Goal: Task Accomplishment & Management: Use online tool/utility

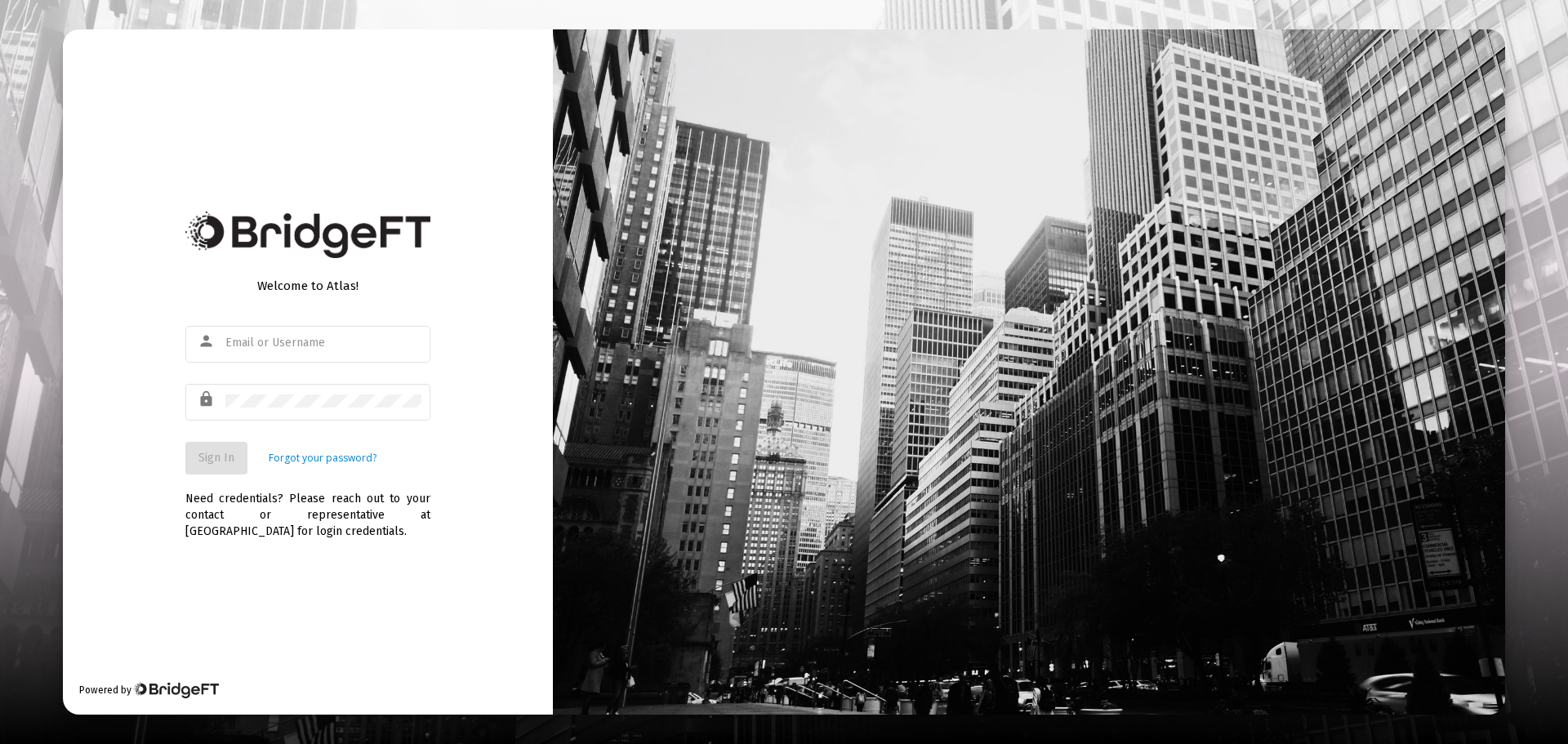
type input "[PERSON_NAME][EMAIL_ADDRESS][DOMAIN_NAME]"
click at [225, 453] on span "Sign In" at bounding box center [216, 457] width 36 height 14
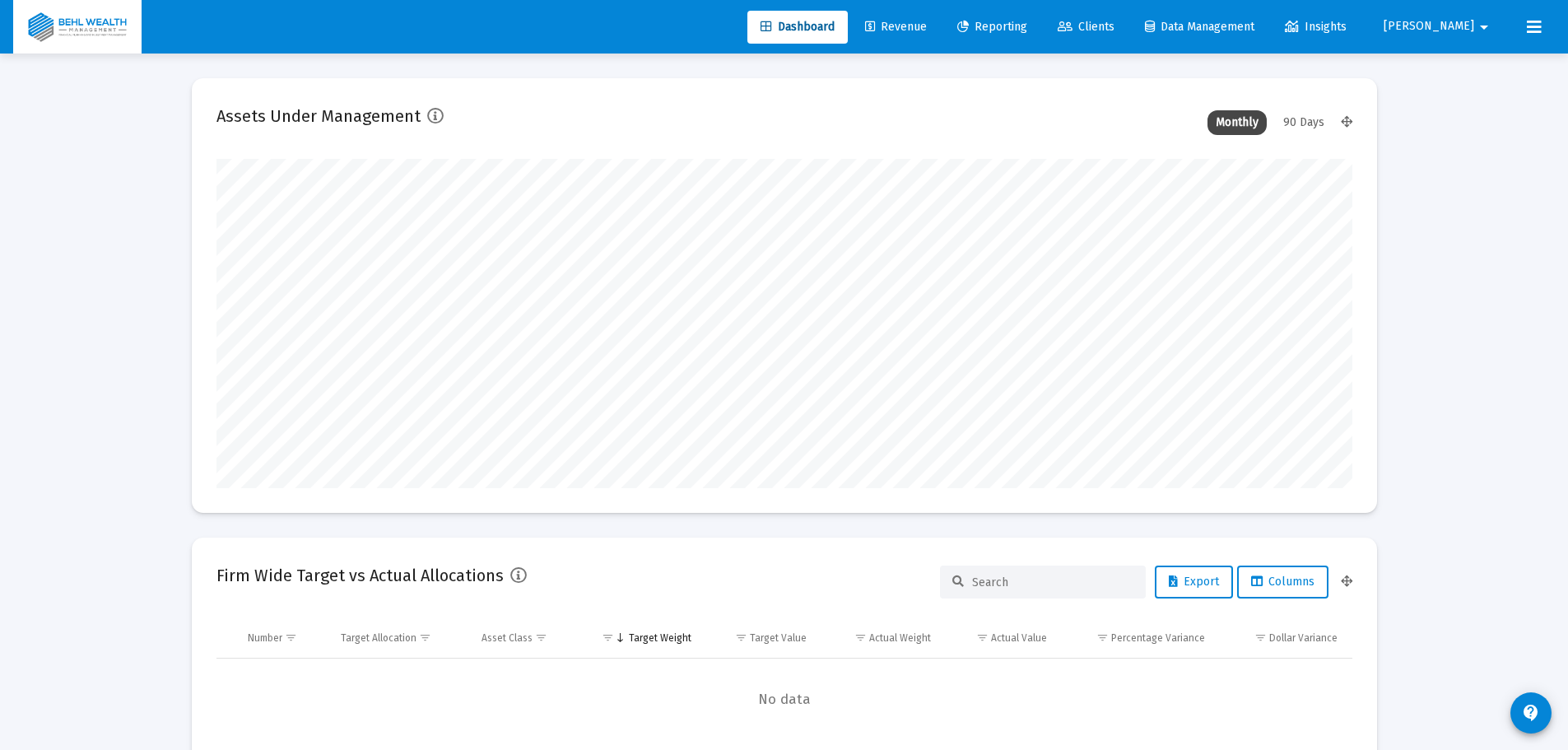
scroll to position [329, 612]
type input "[DATE]"
type input "[PERSON_NAME][EMAIL_ADDRESS][DOMAIN_NAME]"
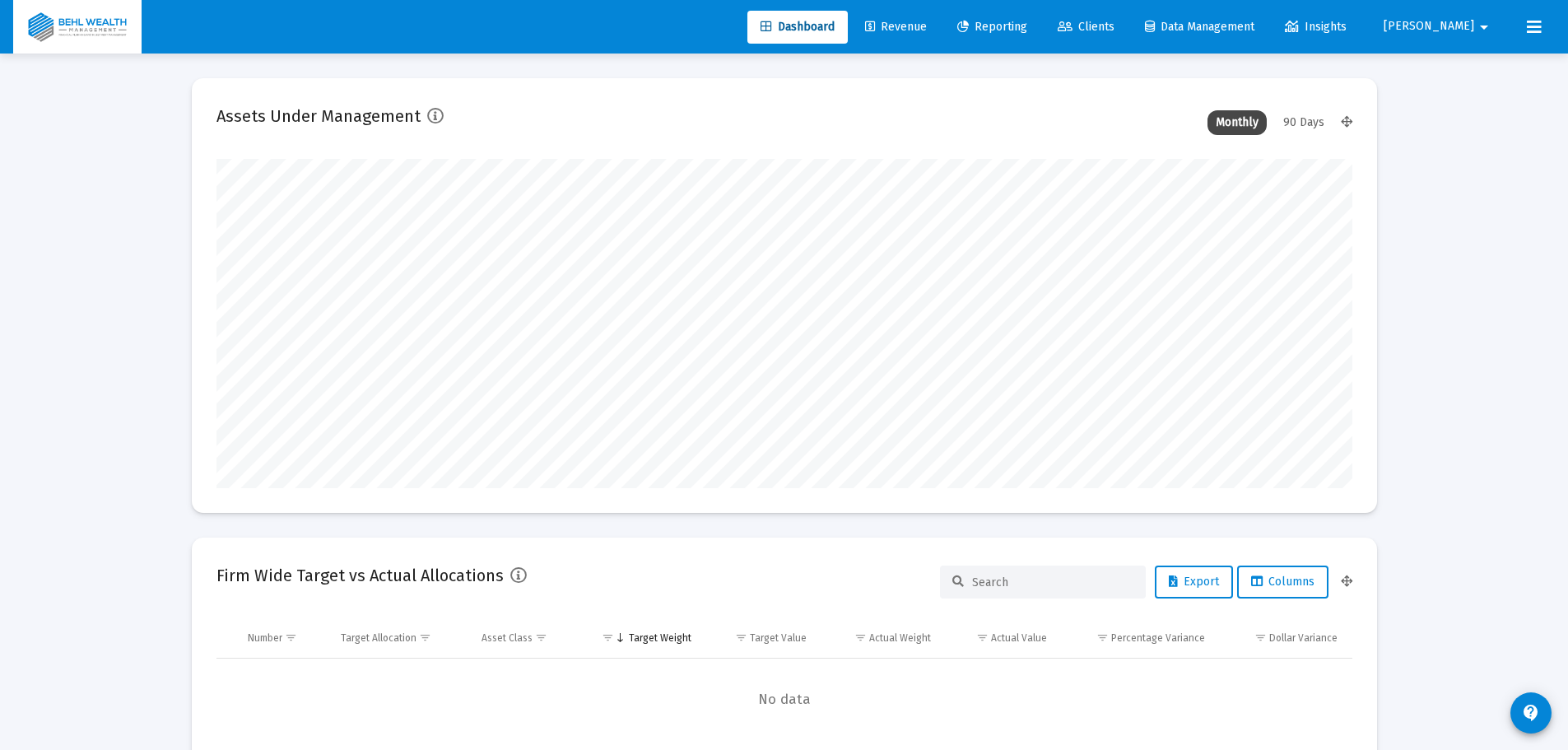
click at [1027, 30] on span "Reporting" at bounding box center [992, 26] width 70 height 14
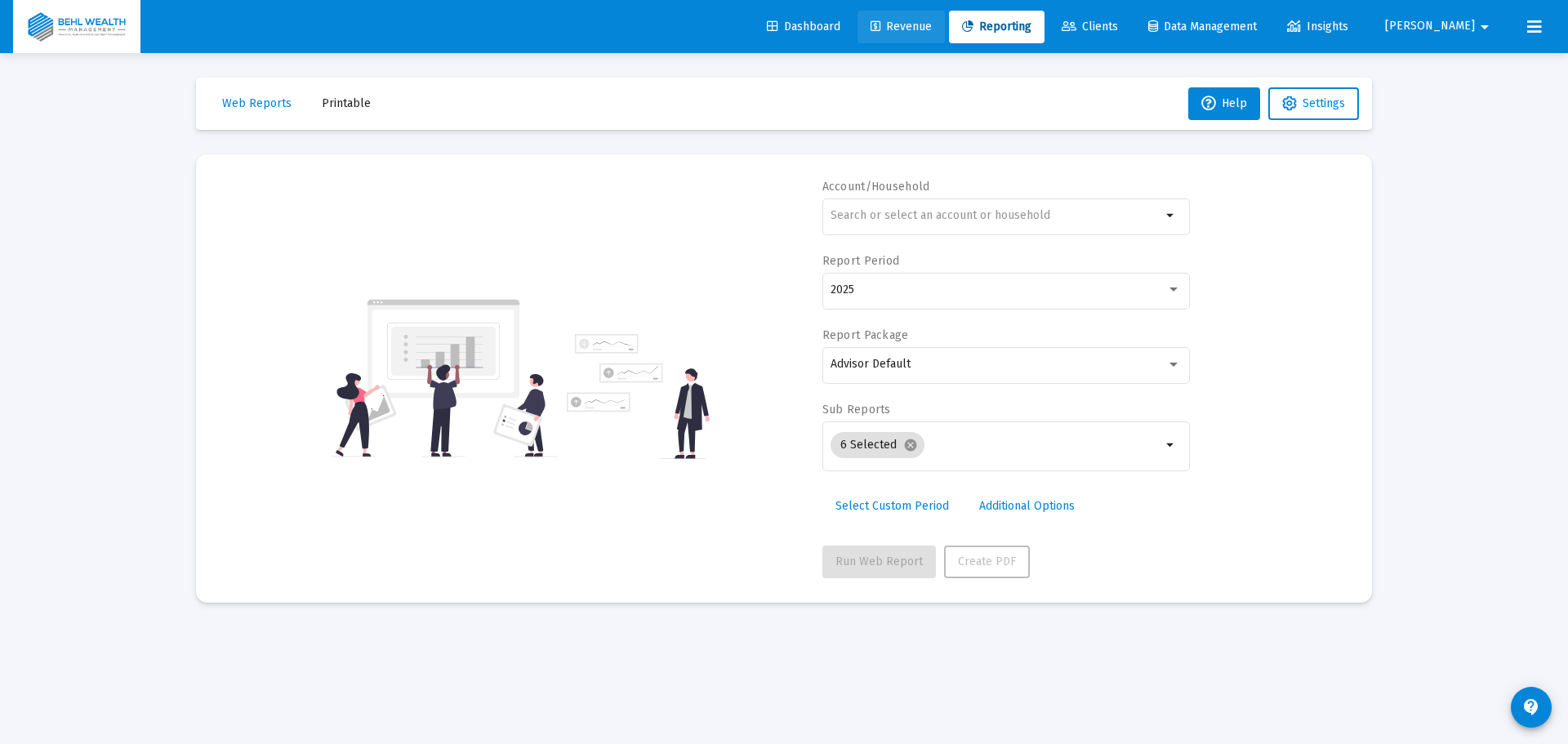
click at [932, 28] on span "Revenue" at bounding box center [901, 26] width 62 height 14
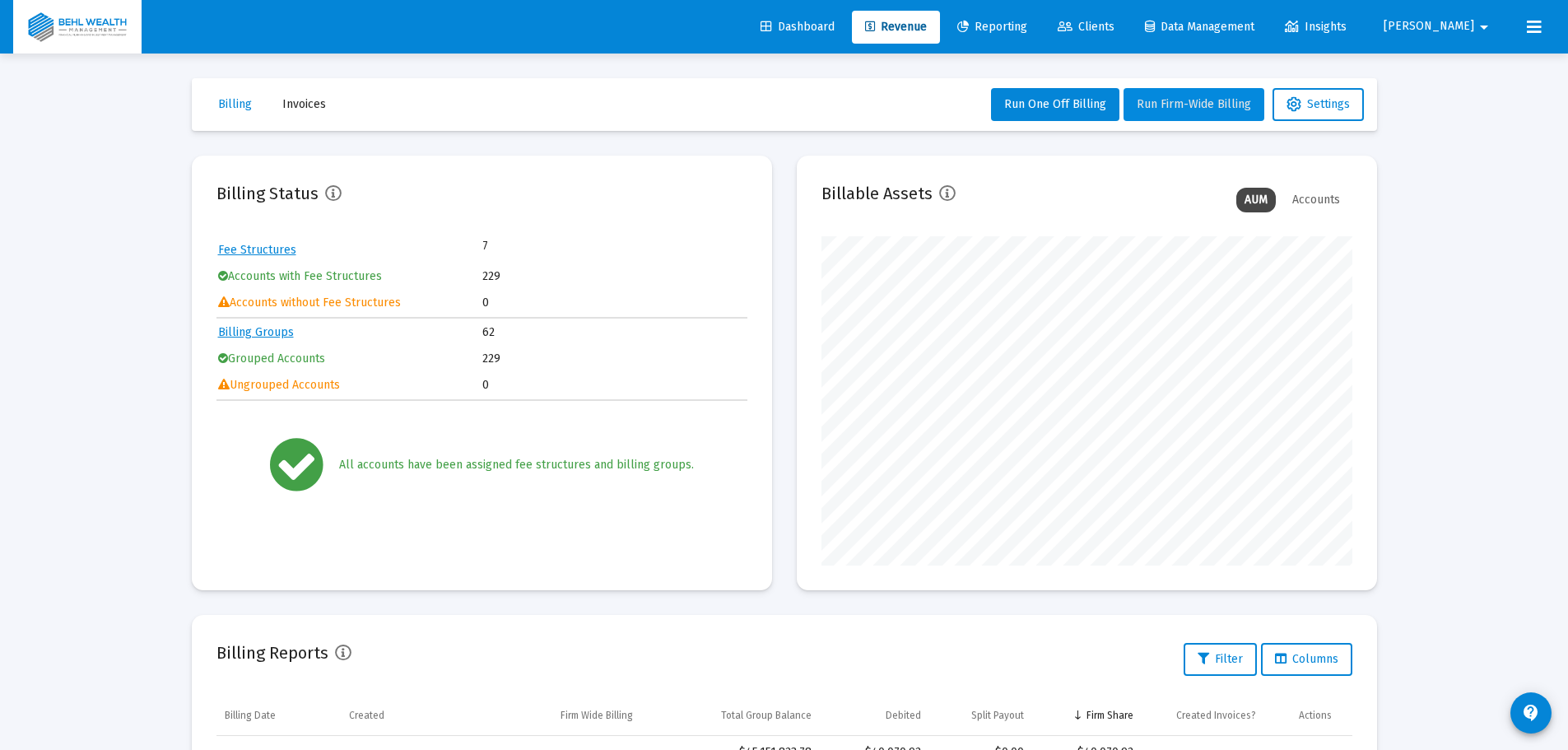
click at [1208, 114] on button "Run Firm-Wide Billing" at bounding box center [1194, 104] width 140 height 33
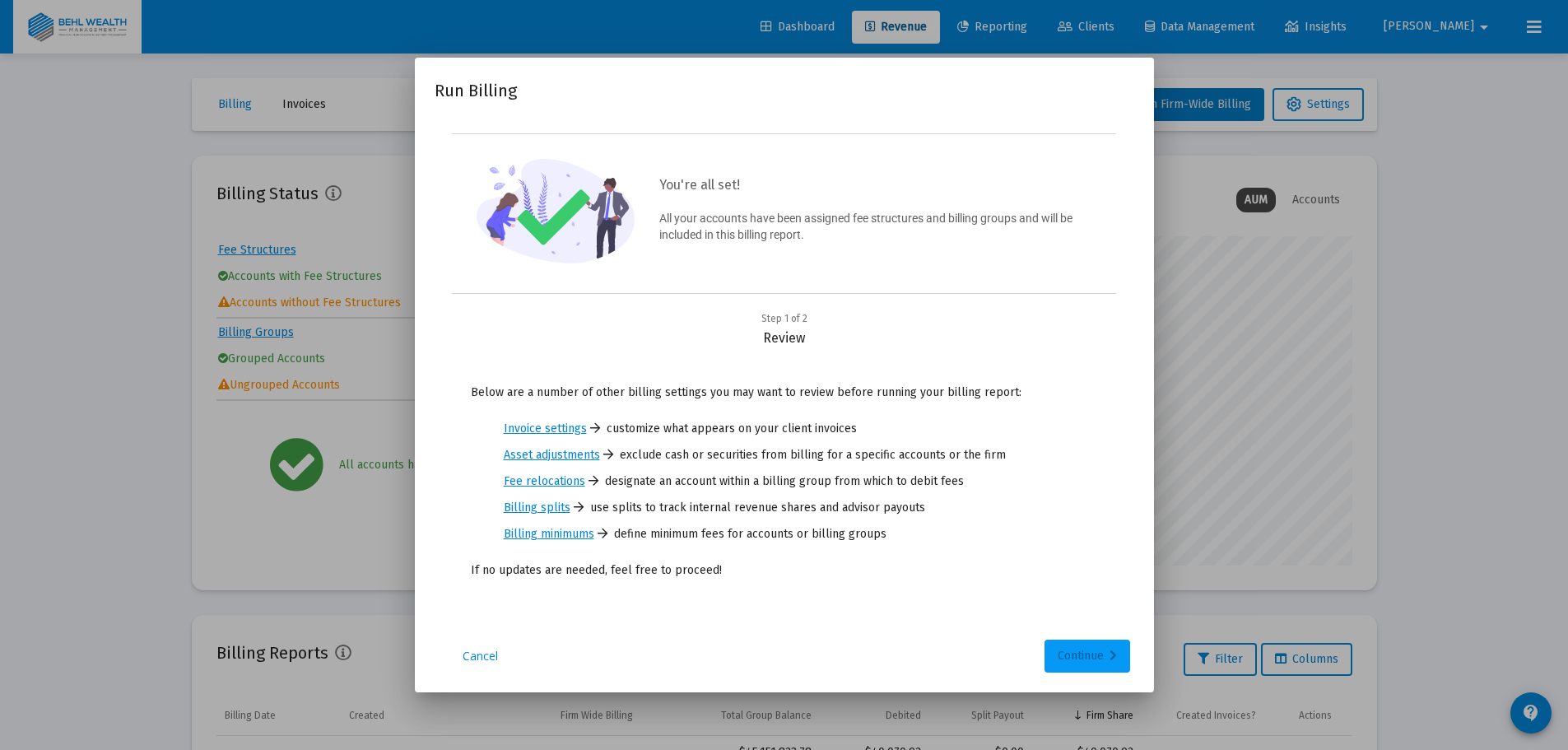
click at [1119, 660] on button "Continue" at bounding box center [1087, 656] width 86 height 33
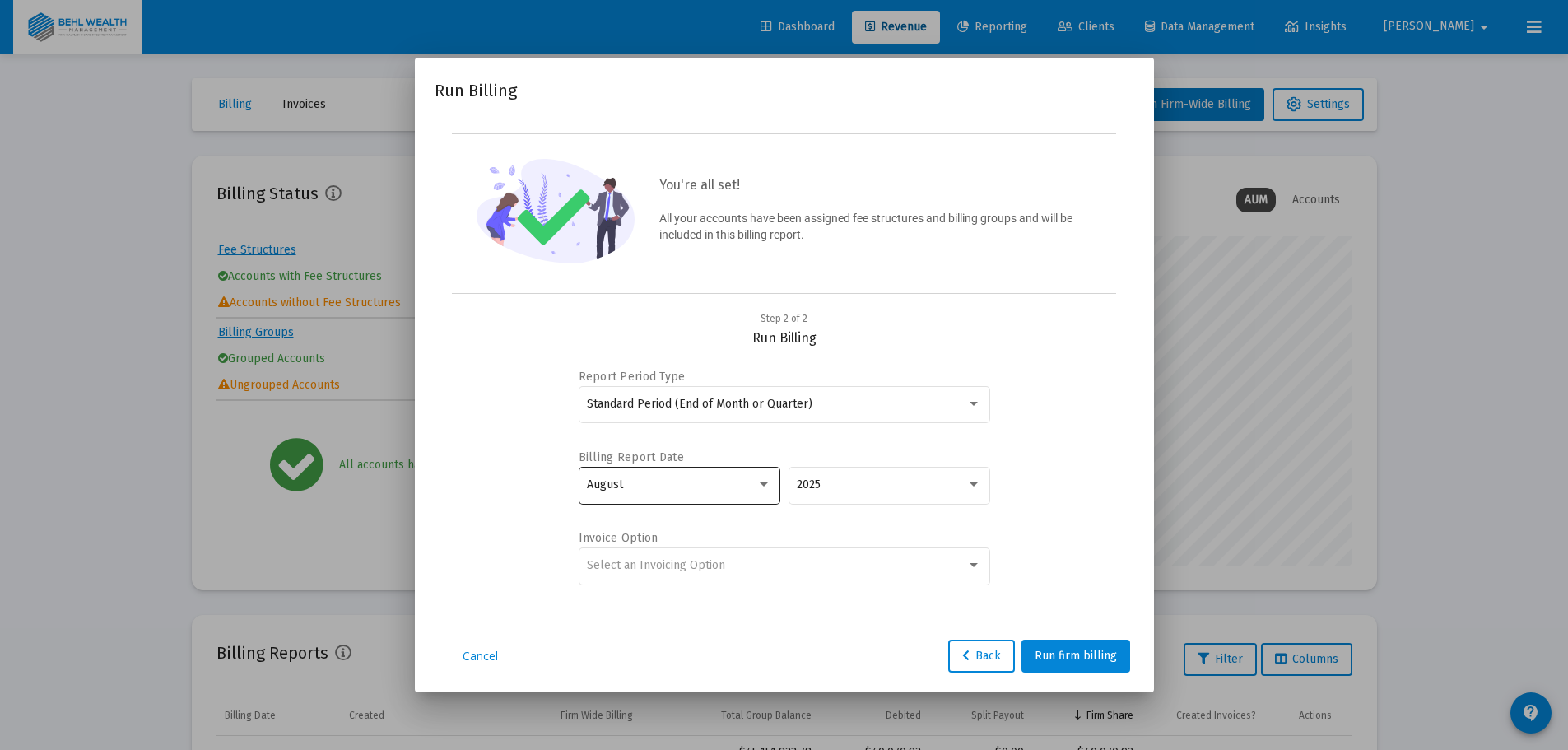
click at [721, 475] on div "August" at bounding box center [679, 484] width 185 height 41
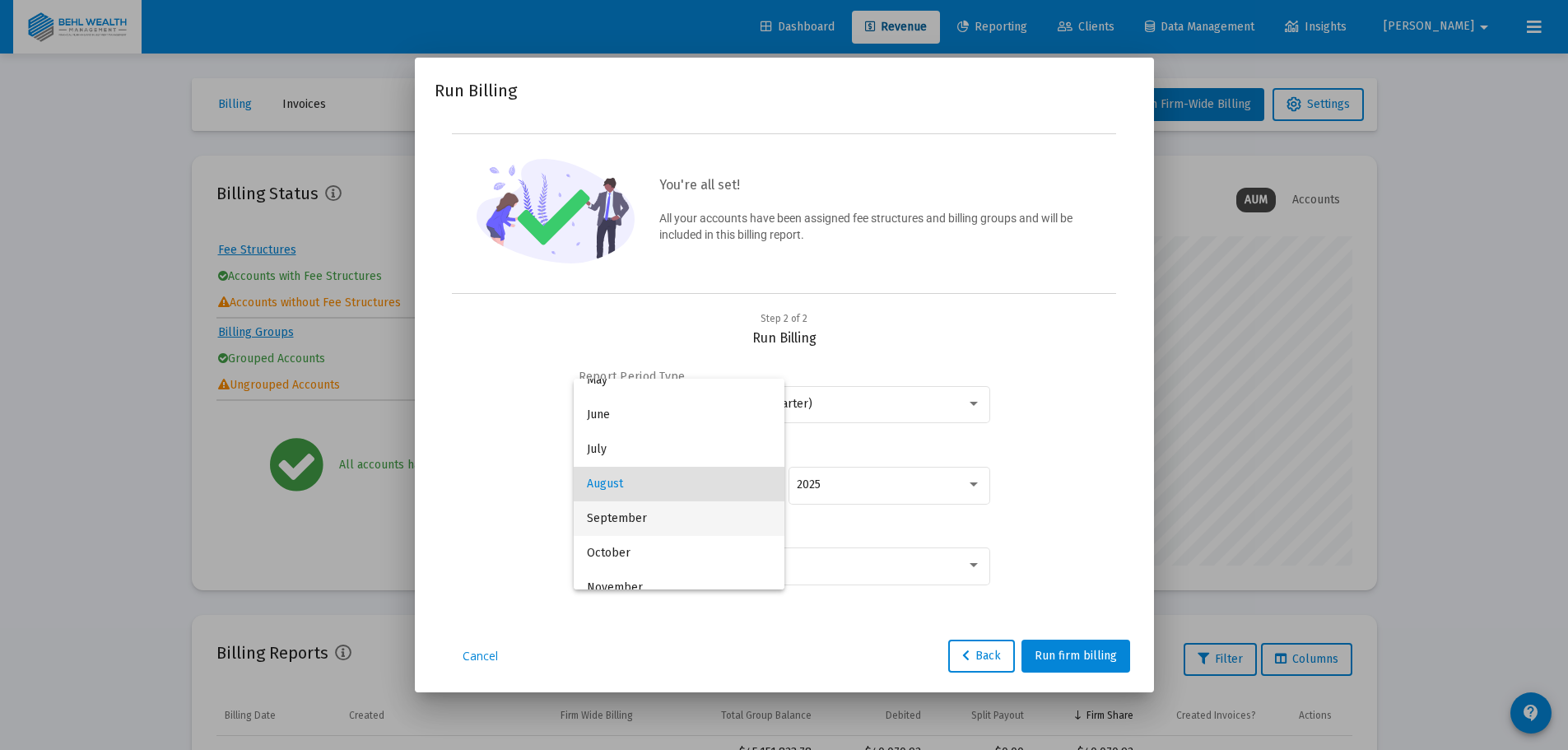
click at [674, 506] on span "September" at bounding box center [679, 518] width 185 height 35
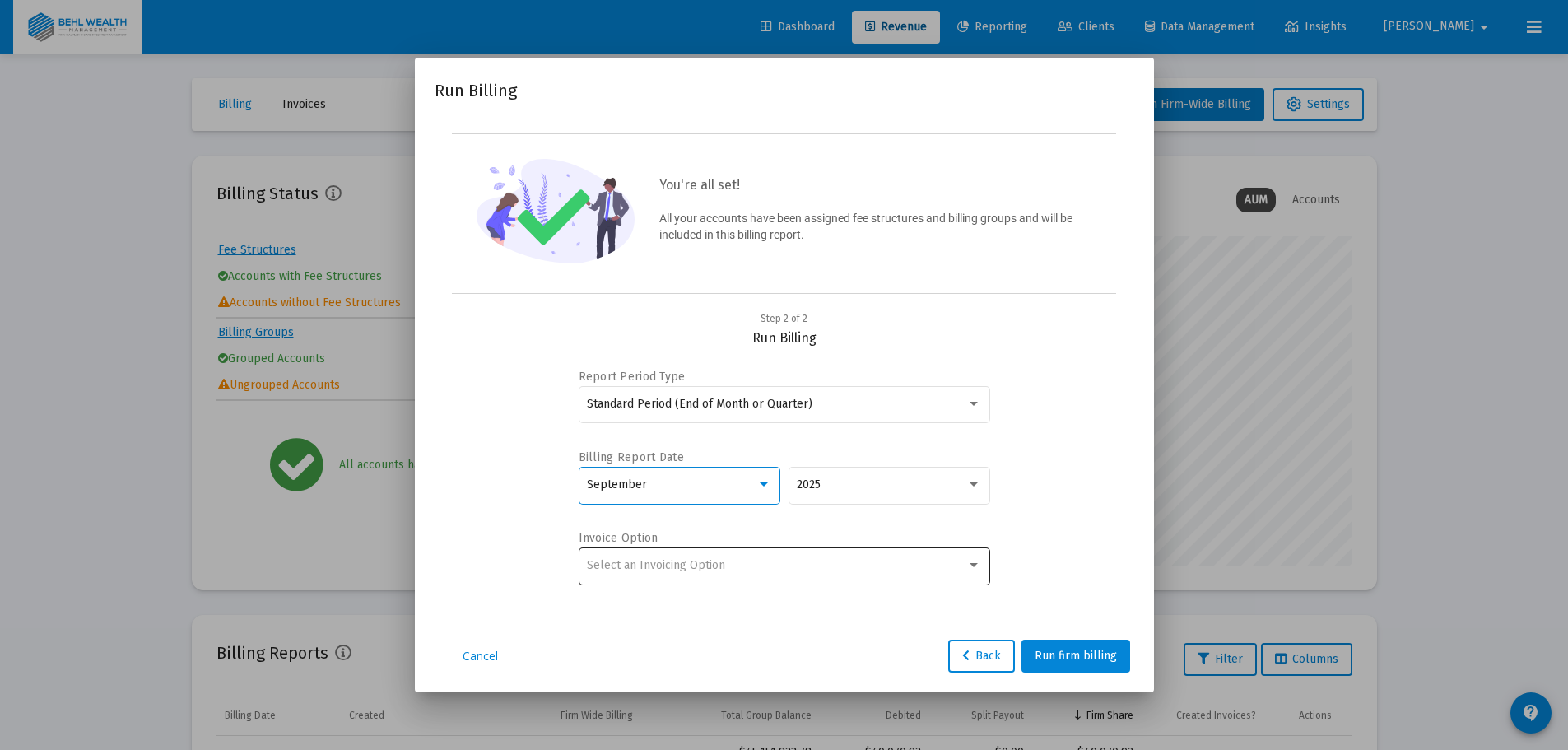
click at [708, 559] on span "Select an Invoicing Option" at bounding box center [656, 564] width 139 height 14
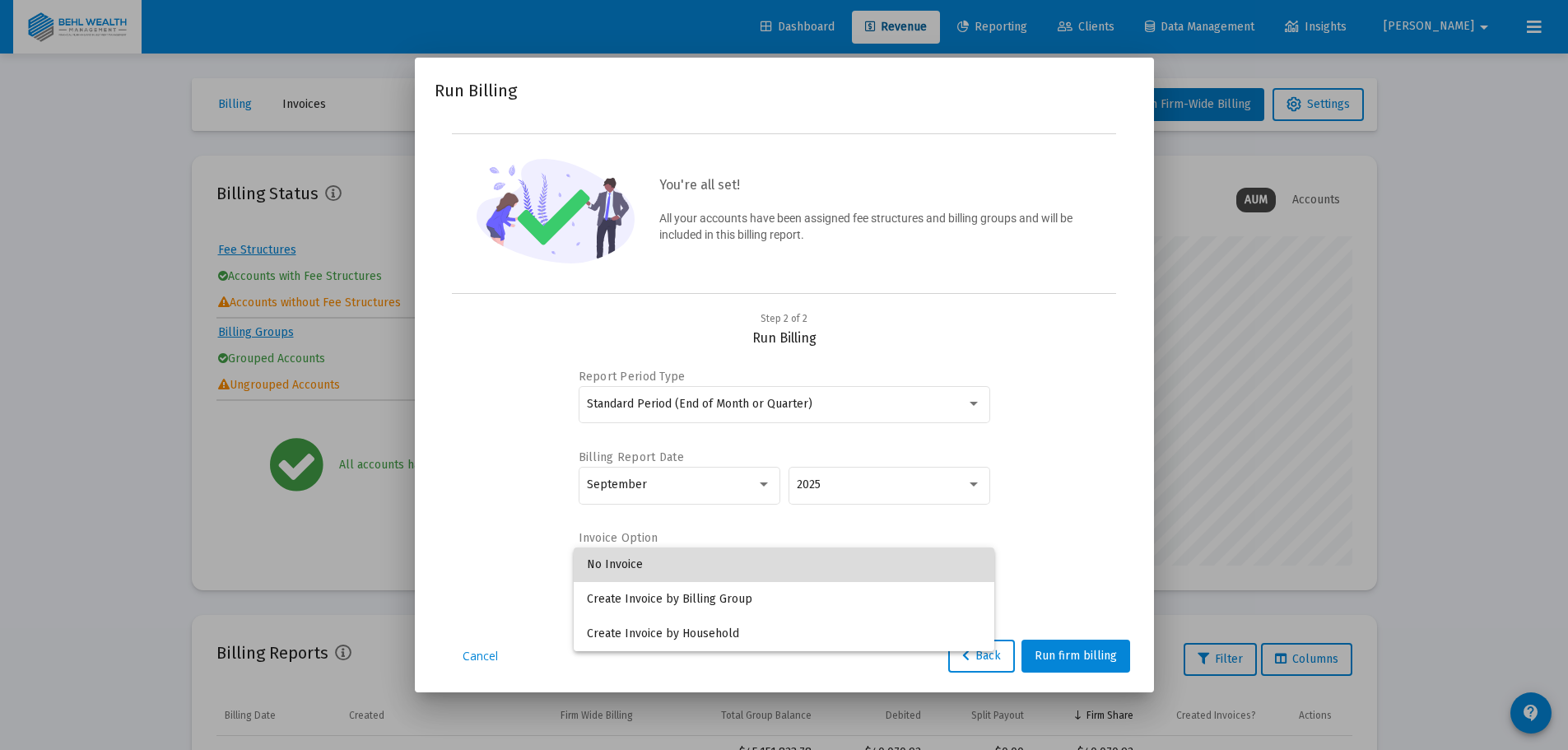
click at [648, 566] on span "No Invoice" at bounding box center [784, 564] width 395 height 35
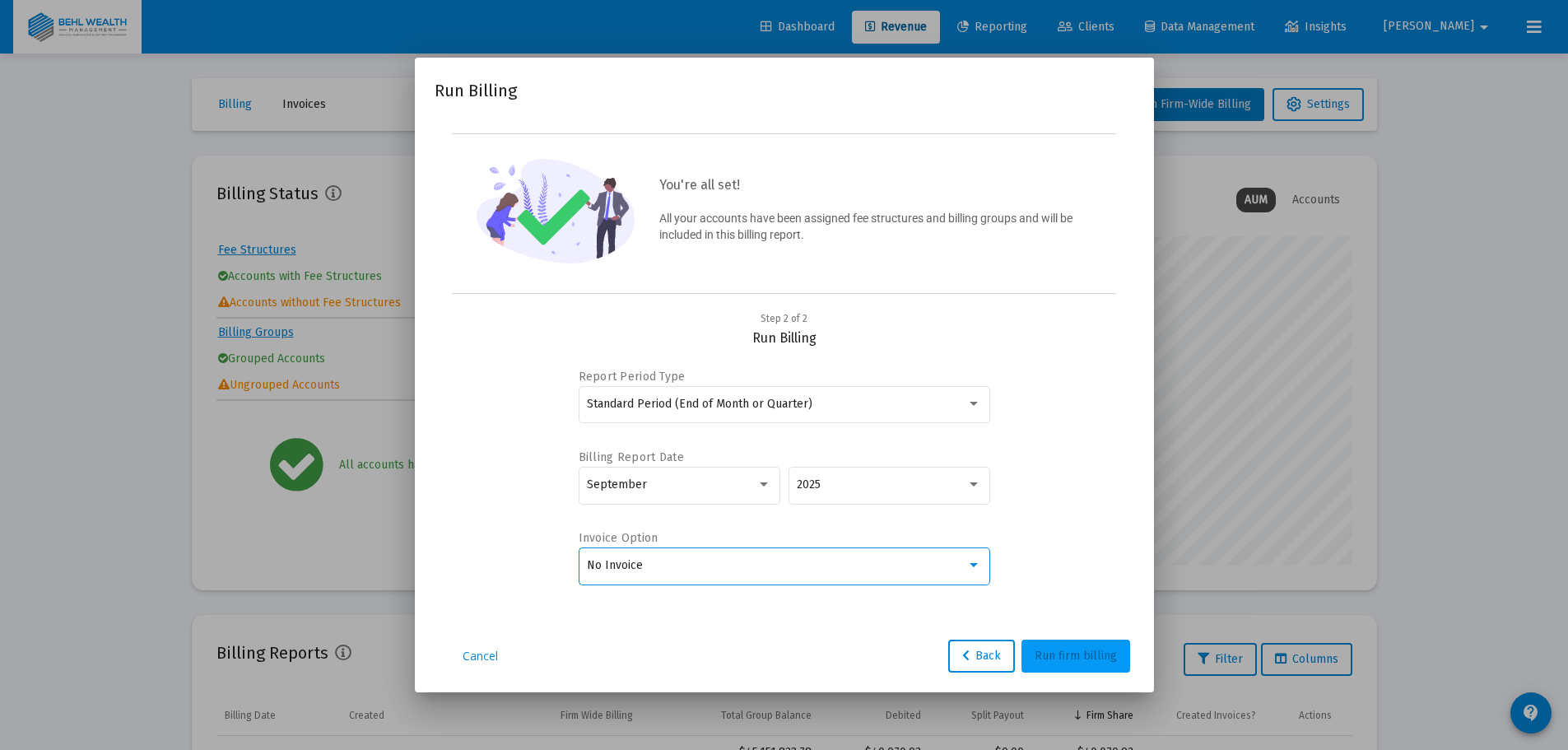
click at [1106, 654] on span "Run firm billing" at bounding box center [1075, 655] width 82 height 14
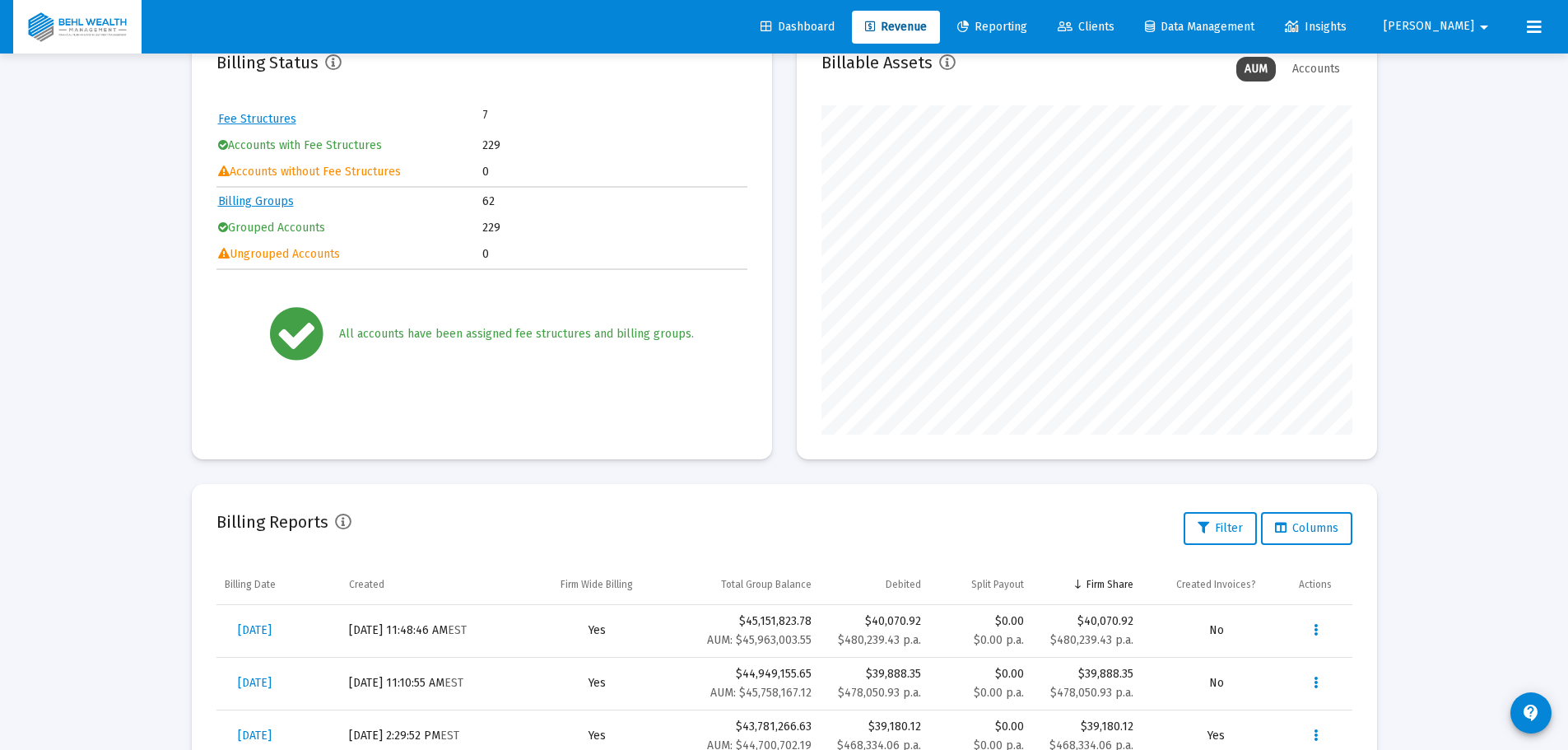
scroll to position [412, 0]
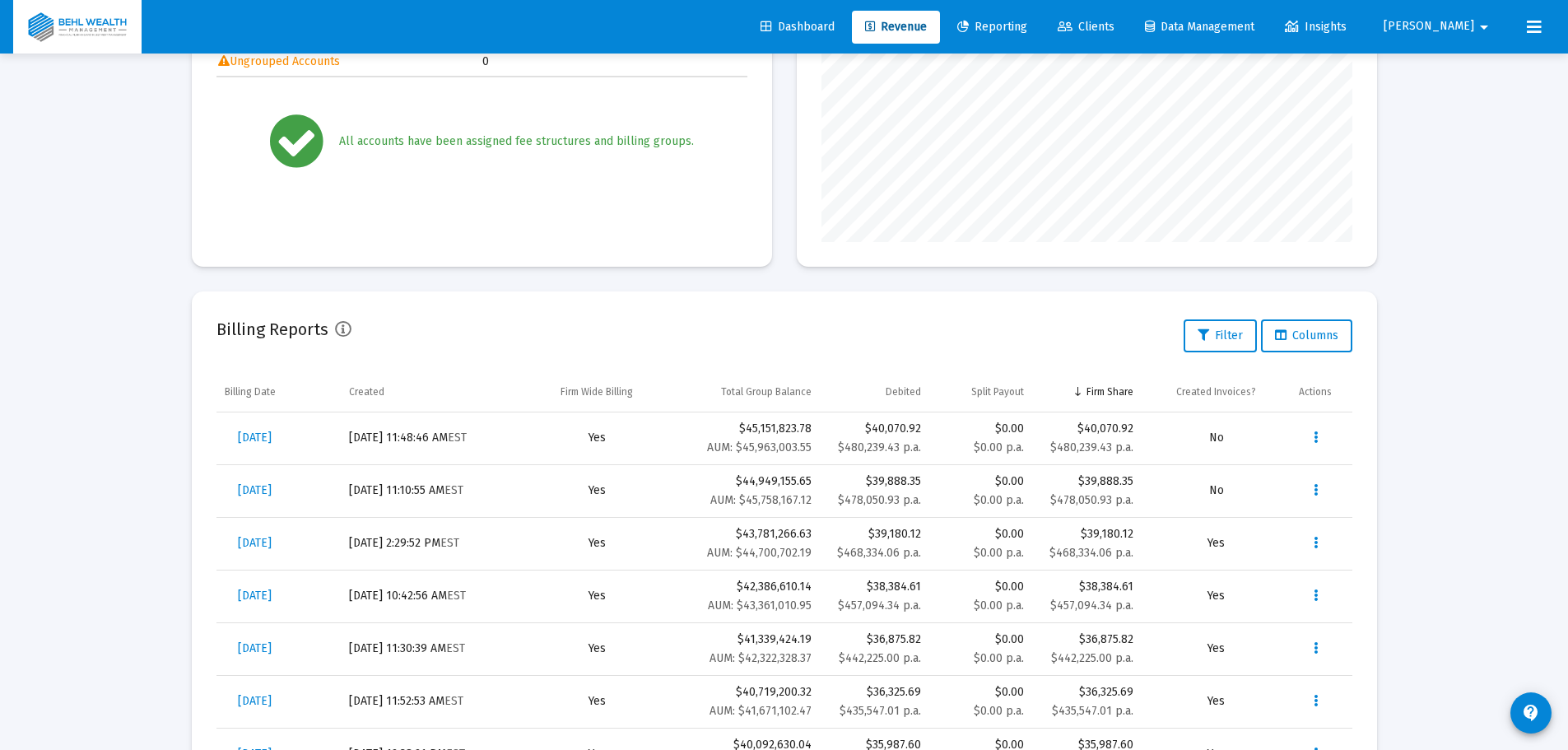
scroll to position [329, 0]
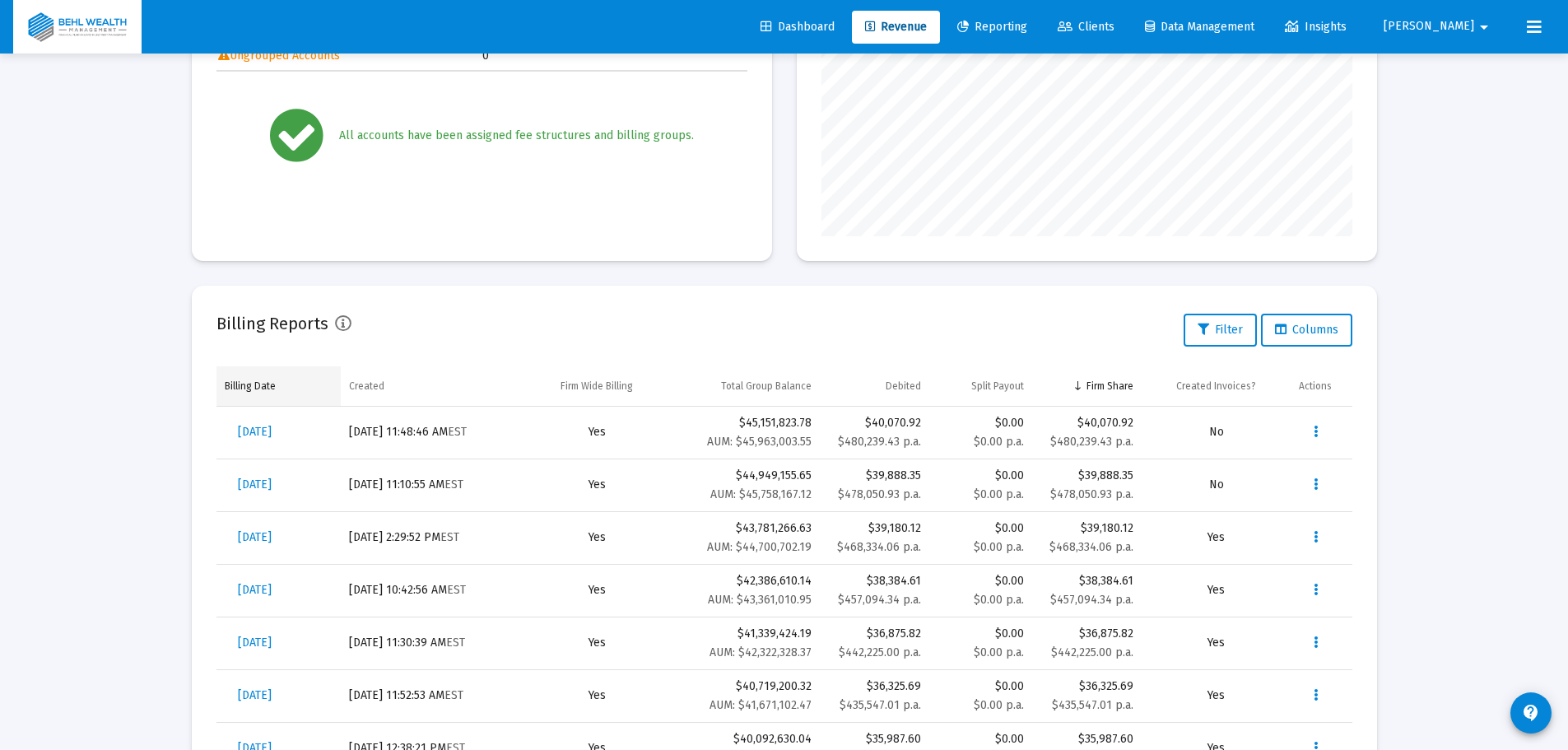
click at [299, 383] on td "Billing Date" at bounding box center [279, 386] width 124 height 40
click at [299, 383] on td "Billing Date" at bounding box center [280, 386] width 127 height 40
click at [248, 432] on span "[DATE]" at bounding box center [255, 432] width 34 height 14
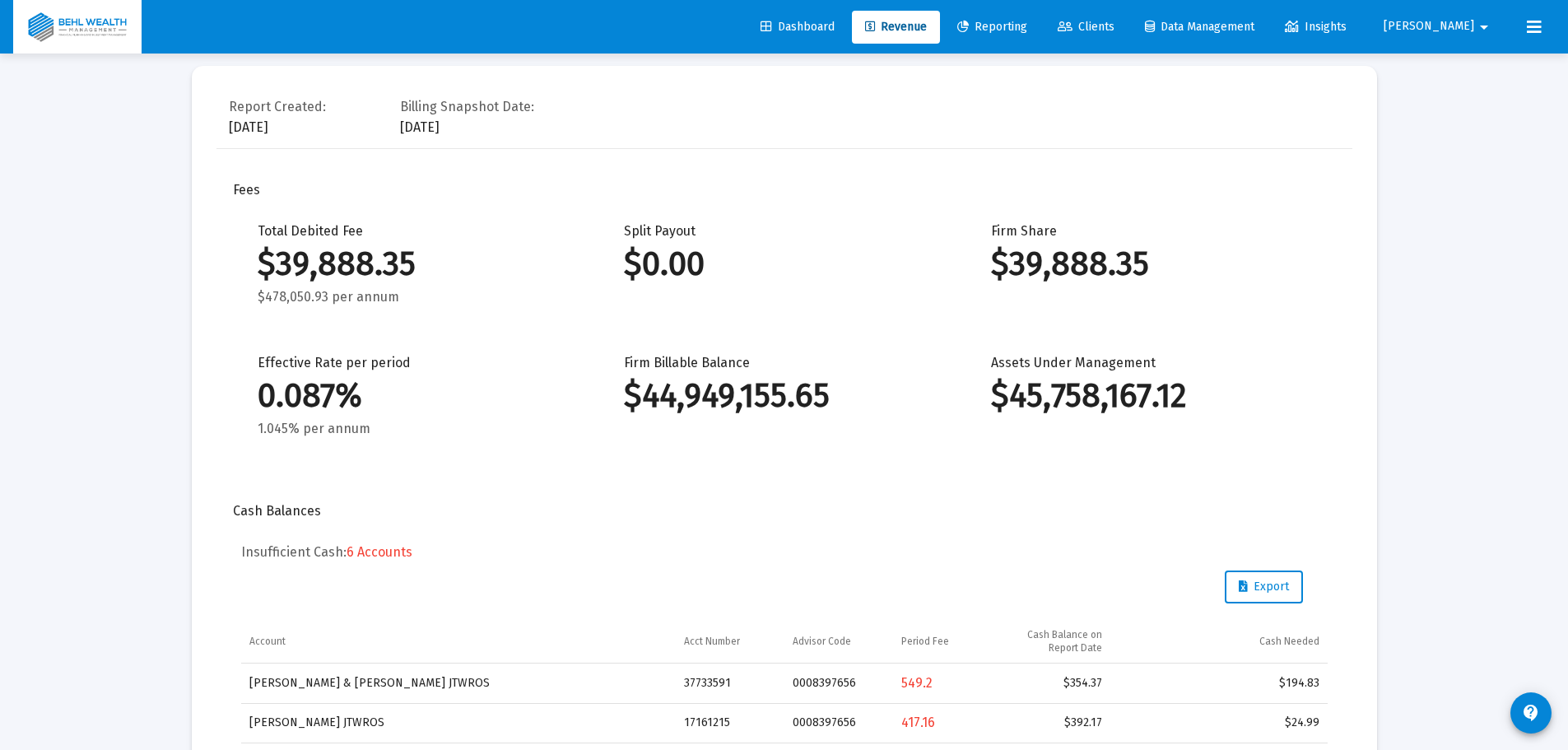
scroll to position [383, 0]
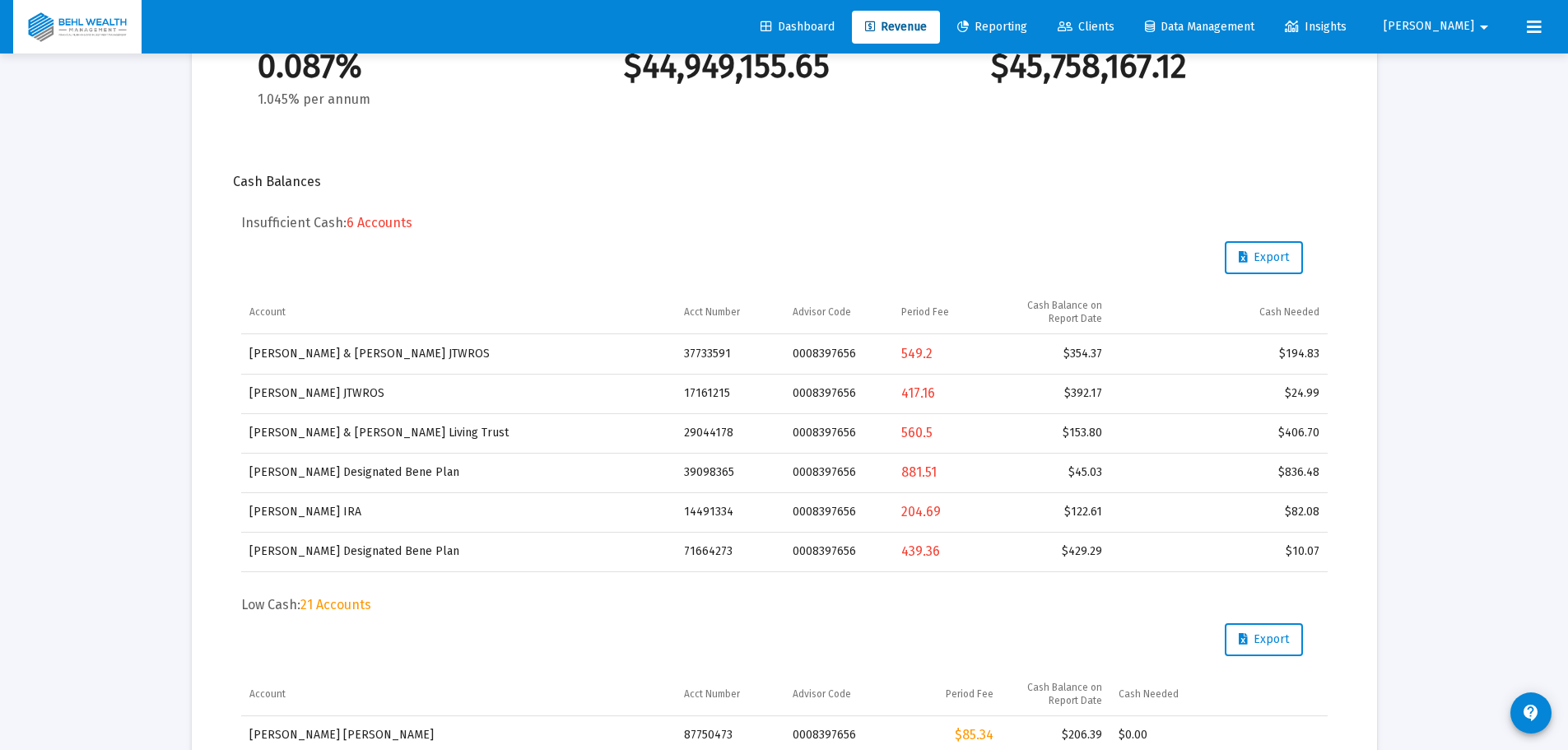
drag, startPoint x: 225, startPoint y: 173, endPoint x: 1321, endPoint y: 552, distance: 1159.7
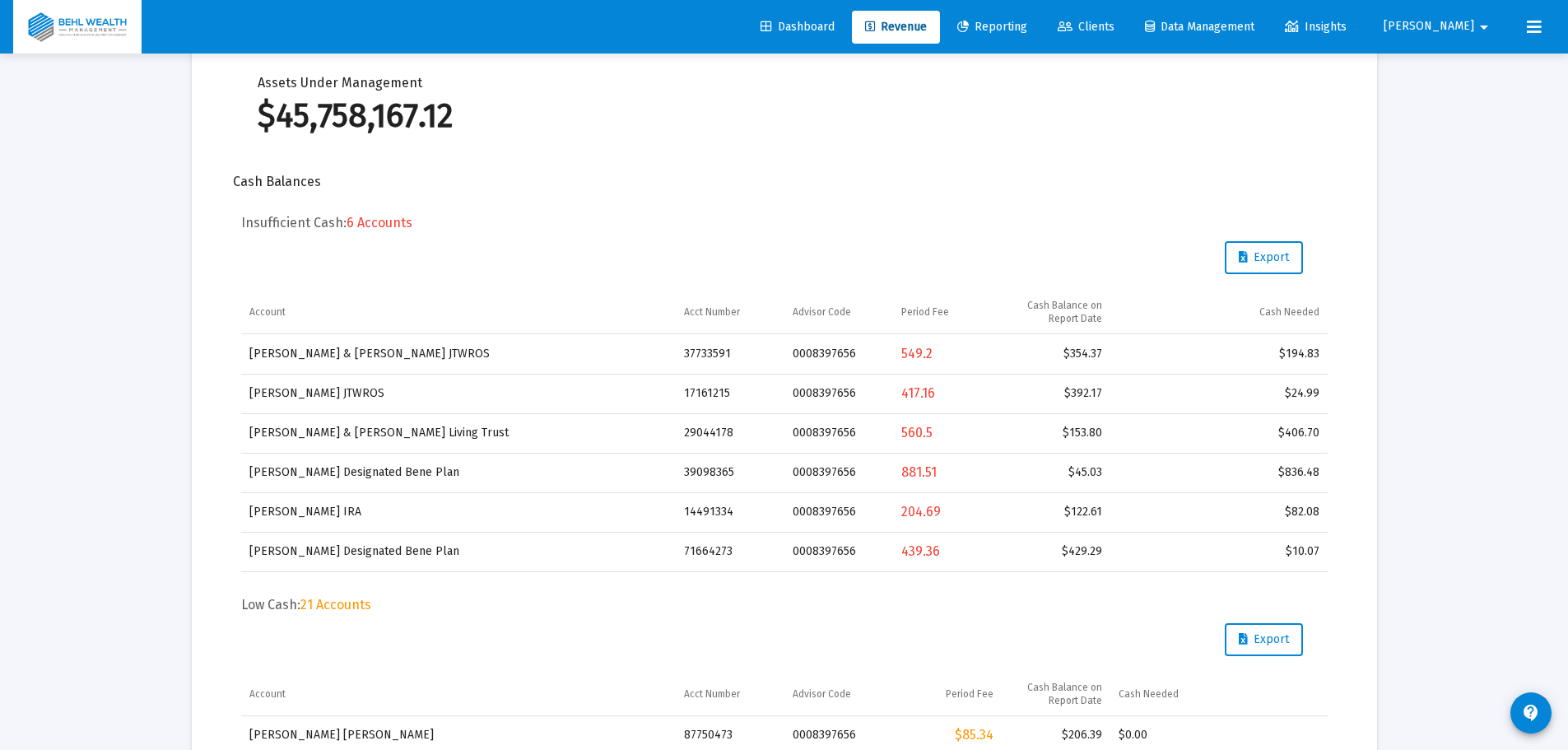
scroll to position [844, 0]
